Goal: Transaction & Acquisition: Obtain resource

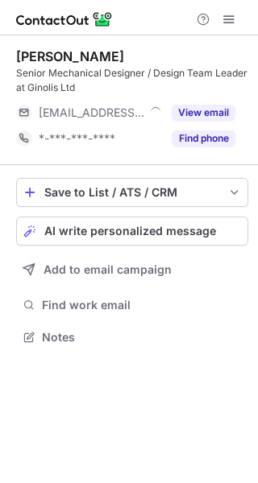
scroll to position [326, 258]
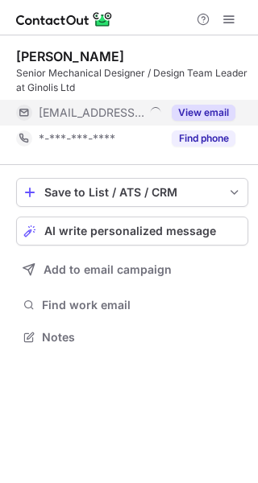
click at [192, 117] on button "View email" at bounding box center [204, 113] width 64 height 16
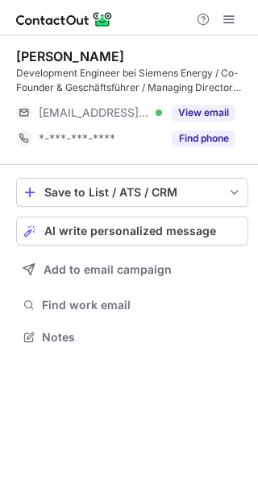
scroll to position [326, 258]
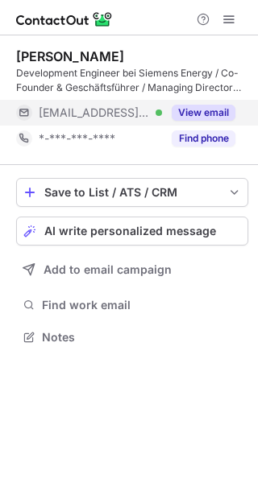
click at [211, 106] on button "View email" at bounding box center [204, 113] width 64 height 16
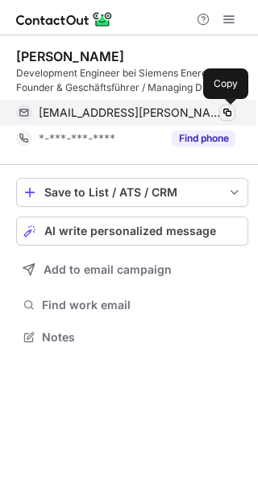
click at [227, 111] on span at bounding box center [227, 112] width 13 height 13
